Goal: Transaction & Acquisition: Purchase product/service

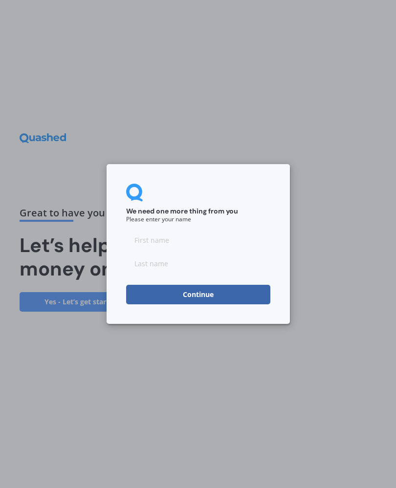
click at [148, 242] on input at bounding box center [198, 240] width 144 height 20
type input "[PERSON_NAME]"
click at [150, 263] on input at bounding box center [198, 263] width 144 height 20
type input "Best"
click at [202, 299] on button "Continue" at bounding box center [198, 295] width 144 height 20
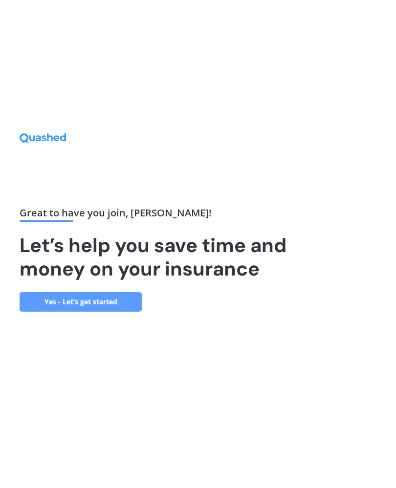
click at [101, 310] on link "Yes - Let’s get started" at bounding box center [81, 302] width 122 height 20
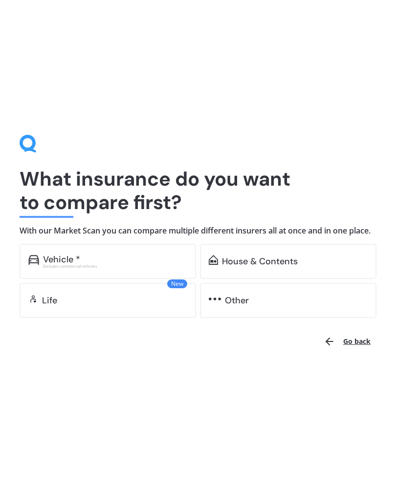
click at [250, 265] on div "House & Contents" at bounding box center [260, 261] width 76 height 10
